Goal: Task Accomplishment & Management: Use online tool/utility

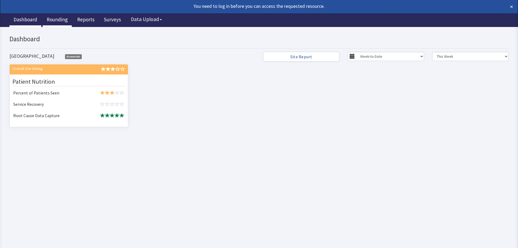
click at [62, 21] on link "Rounding" at bounding box center [57, 19] width 29 height 13
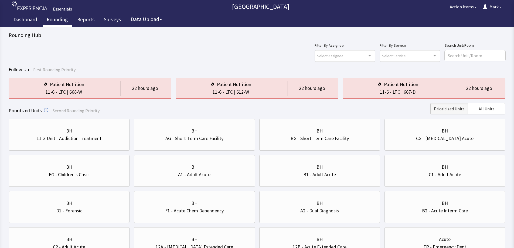
click at [223, 48] on div "Filter By Assignee Select Assignee Clear Selection Mark Locicero Allyson Devant…" at bounding box center [257, 51] width 497 height 19
click at [222, 50] on div "Filter By Assignee Select Assignee Clear Selection Mark Locicero Allyson Devant…" at bounding box center [257, 51] width 497 height 19
click at [142, 76] on div "Follow Up First Rounding Priority Patient Nutrition 11-6 - LTC | 668-W 22 hours…" at bounding box center [257, 82] width 497 height 33
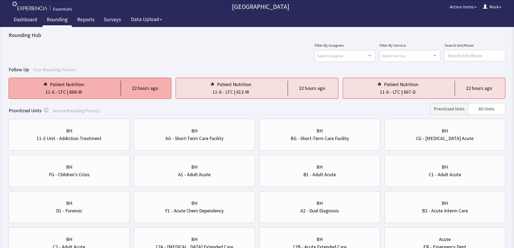
click at [176, 79] on div "Patient Nutrition 11-6 - LTC | 668-W 22 hours ago" at bounding box center [257, 88] width 163 height 21
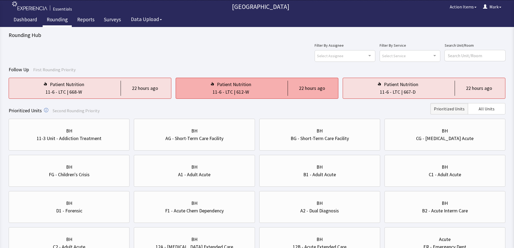
click at [251, 94] on div "11-6 - LTC | 612-W" at bounding box center [230, 92] width 101 height 8
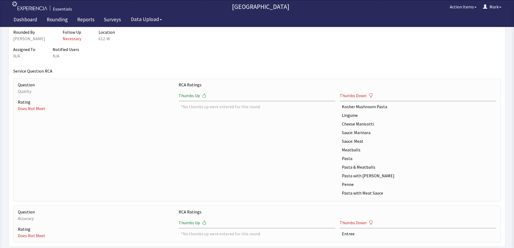
scroll to position [25, 0]
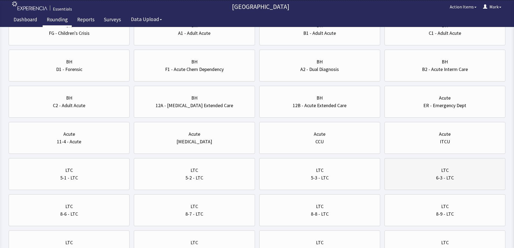
scroll to position [189, 0]
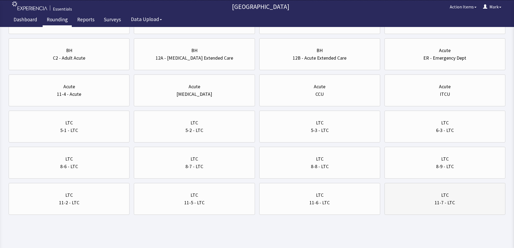
click at [426, 200] on div "11-7 - LTC" at bounding box center [445, 203] width 112 height 8
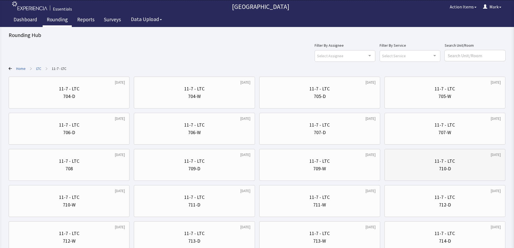
click at [433, 170] on div "710-D" at bounding box center [445, 169] width 112 height 8
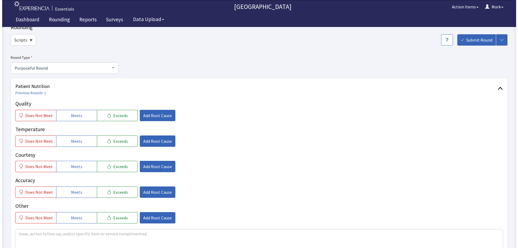
scroll to position [27, 0]
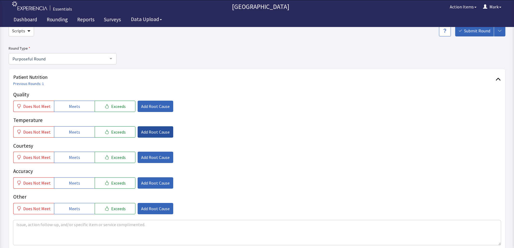
click at [146, 132] on span "Add Root Cause" at bounding box center [155, 132] width 29 height 6
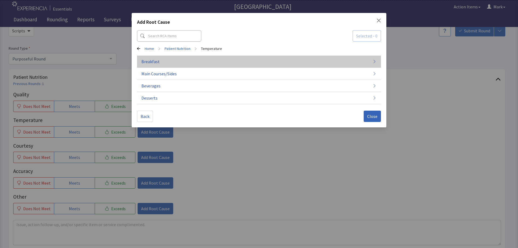
click at [361, 80] on button "Breakfast" at bounding box center [259, 86] width 244 height 12
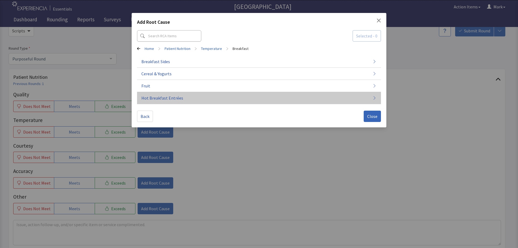
click at [361, 95] on button "Hot Breakfast Entrées" at bounding box center [259, 98] width 244 height 12
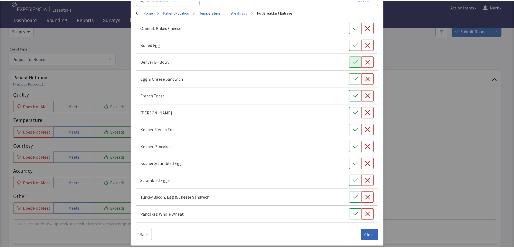
scroll to position [39, 0]
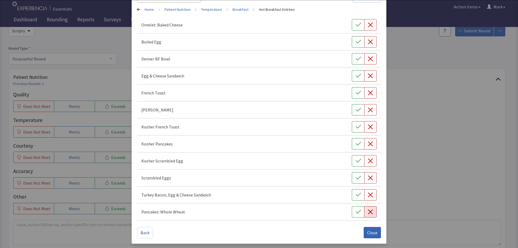
click at [368, 210] on icon "button" at bounding box center [370, 211] width 5 height 5
click at [371, 232] on span "Close" at bounding box center [372, 232] width 10 height 6
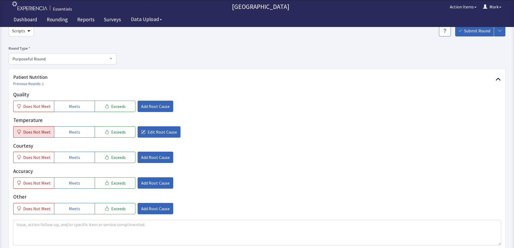
click at [29, 133] on span "Does Not Meet" at bounding box center [37, 132] width 28 height 6
click at [79, 104] on button "Meets" at bounding box center [74, 106] width 41 height 11
click at [74, 157] on span "Meets" at bounding box center [74, 157] width 11 height 6
click at [67, 182] on button "Meets" at bounding box center [74, 182] width 41 height 11
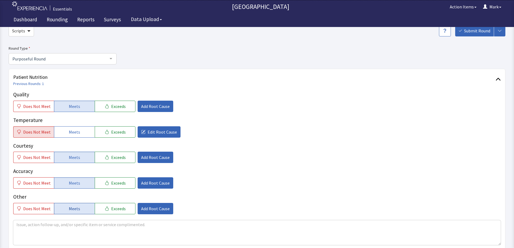
click at [71, 203] on div "Other Does Not Meet Meets Exceeds Add Root Cause" at bounding box center [256, 203] width 487 height 21
click at [73, 207] on span "Meets" at bounding box center [74, 208] width 11 height 6
click at [104, 229] on textarea at bounding box center [256, 232] width 487 height 25
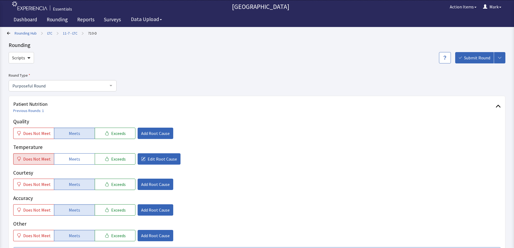
scroll to position [97, 0]
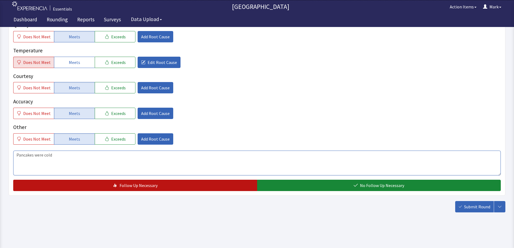
type textarea "Pancakes were cold"
click at [131, 186] on span "Follow Up Necessary" at bounding box center [138, 185] width 38 height 6
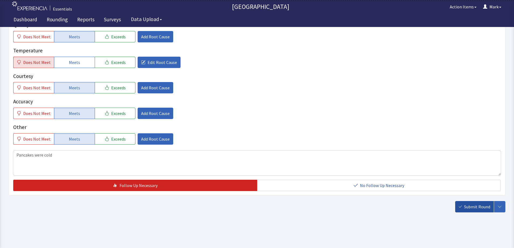
click at [474, 208] on span "Submit Round" at bounding box center [477, 206] width 26 height 6
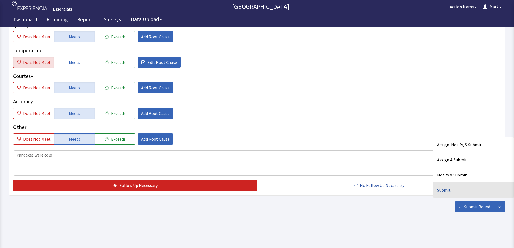
click at [449, 188] on div "Submit" at bounding box center [473, 189] width 81 height 15
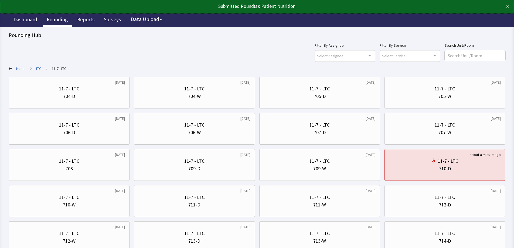
click at [53, 21] on link "Rounding" at bounding box center [57, 19] width 29 height 13
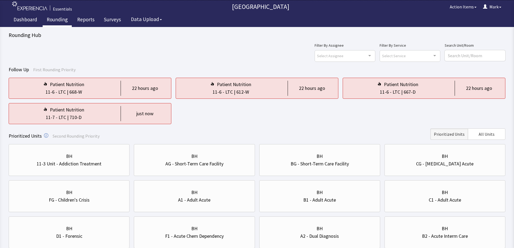
click at [206, 112] on div "Patient Nutrition 11-6 - LTC | 668-W 22 hours ago Patient Nutrition 11-6 - LTC …" at bounding box center [257, 101] width 497 height 46
click at [192, 123] on div "Patient Nutrition 11-6 - LTC | 668-W 22 hours ago Patient Nutrition 11-6 - LTC …" at bounding box center [257, 101] width 497 height 46
click at [206, 115] on div "Patient Nutrition 11-6 - LTC | 668-W 22 hours ago Patient Nutrition 11-6 - LTC …" at bounding box center [257, 101] width 497 height 46
click at [201, 115] on div "Patient Nutrition 11-6 - LTC | 668-W 22 hours ago Patient Nutrition 11-6 - LTC …" at bounding box center [257, 101] width 497 height 46
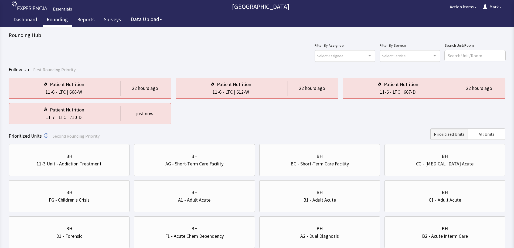
click at [201, 115] on div "Patient Nutrition 11-6 - LTC | 668-W 22 hours ago Patient Nutrition 11-6 - LTC …" at bounding box center [257, 101] width 497 height 46
drag, startPoint x: 177, startPoint y: 115, endPoint x: 198, endPoint y: 115, distance: 21.0
click at [177, 115] on div "Patient Nutrition 11-6 - LTC | 668-W 22 hours ago Patient Nutrition 11-6 - LTC …" at bounding box center [257, 101] width 497 height 46
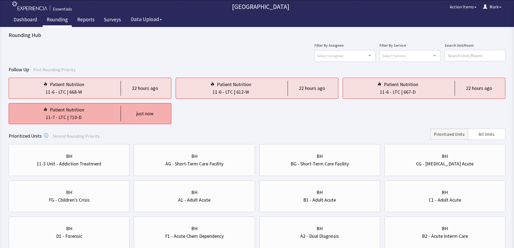
click at [143, 115] on div "just now" at bounding box center [144, 114] width 17 height 8
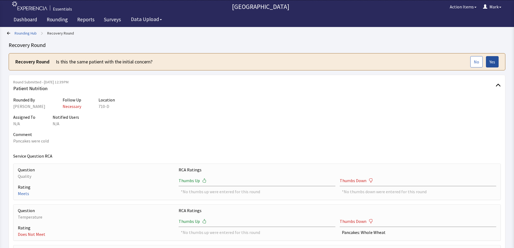
click at [493, 63] on span "Yes" at bounding box center [492, 62] width 6 height 6
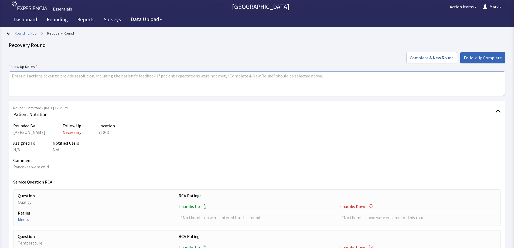
click at [140, 83] on textarea at bounding box center [257, 83] width 497 height 25
type textarea "I brought the PT new pancakes. He was happy."
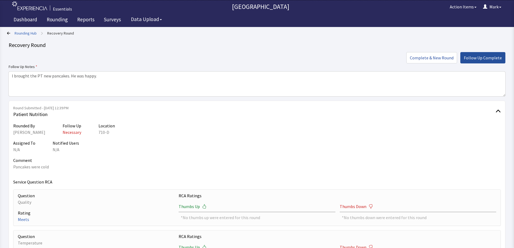
click at [470, 56] on span "Follow Up Complete" at bounding box center [483, 57] width 38 height 6
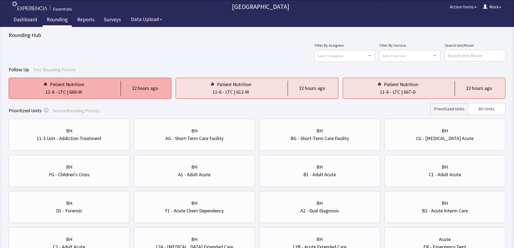
click at [155, 86] on div "22 hours ago" at bounding box center [145, 88] width 26 height 8
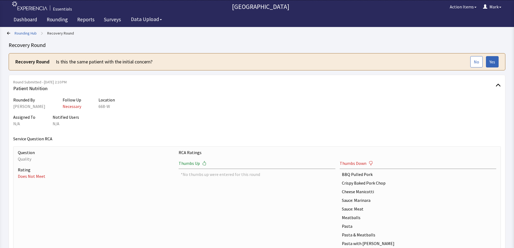
click at [349, 122] on div "Assigned To N/A Notified Users N/A" at bounding box center [256, 120] width 487 height 13
click at [348, 105] on div "Rounded By [PERSON_NAME] Follow Up Necessary Location 668-W" at bounding box center [256, 103] width 487 height 13
